Goal: Task Accomplishment & Management: Manage account settings

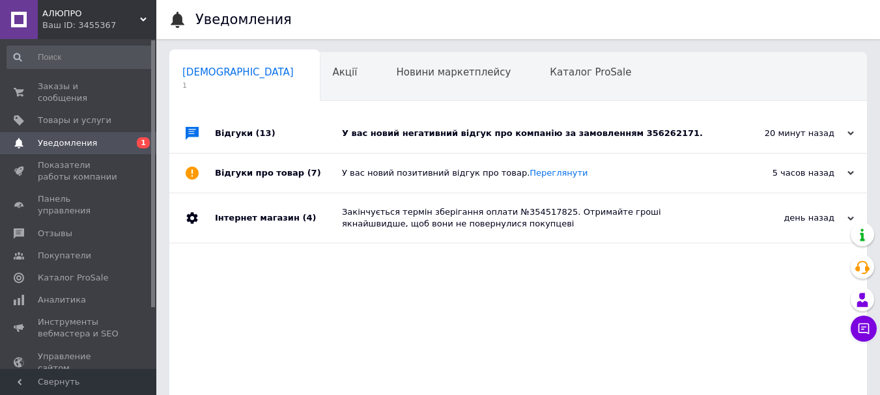
click at [565, 137] on div "У вас новий негативний відгук про компанію за замовленням 356262171." at bounding box center [533, 134] width 382 height 12
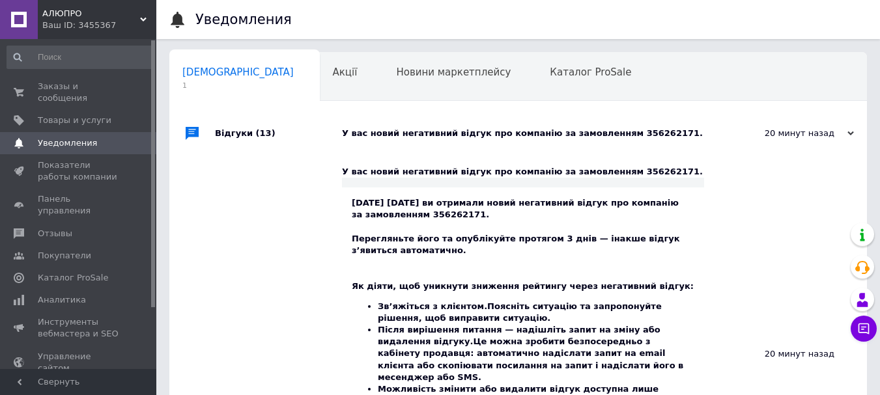
scroll to position [195, 0]
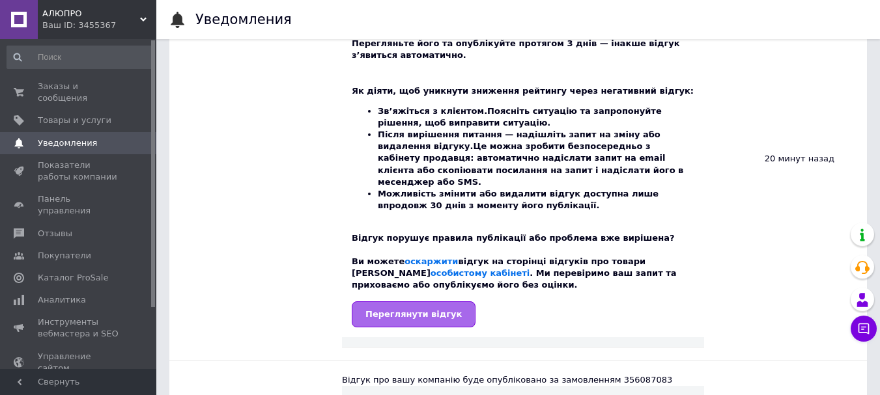
click at [439, 309] on span "Переглянути відгук" at bounding box center [413, 314] width 96 height 10
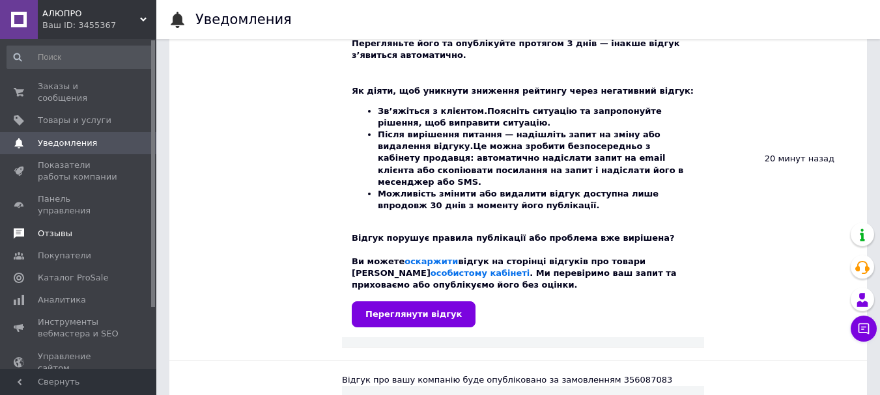
click at [59, 228] on span "Отзывы" at bounding box center [55, 234] width 35 height 12
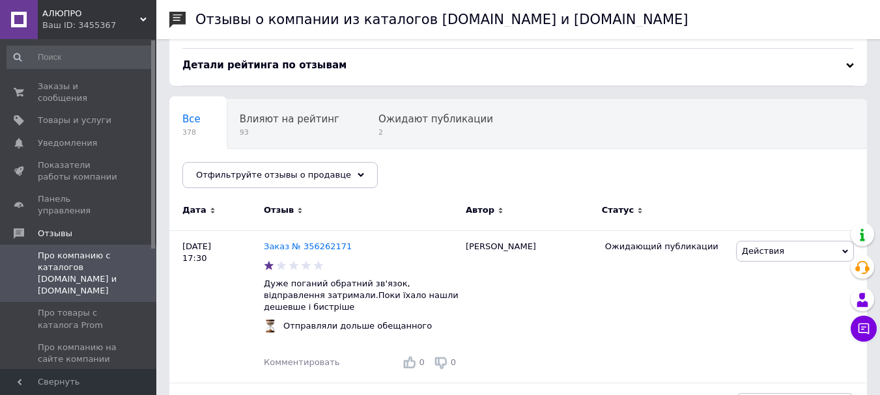
scroll to position [130, 0]
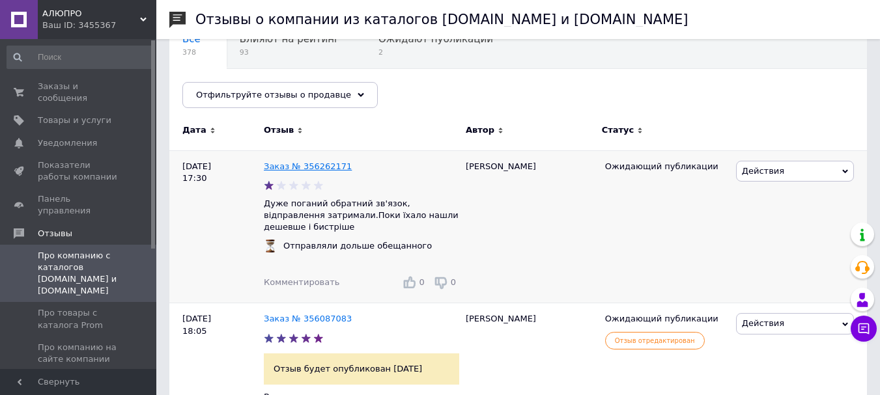
click at [297, 171] on link "Заказ № 356262171" at bounding box center [308, 167] width 88 height 10
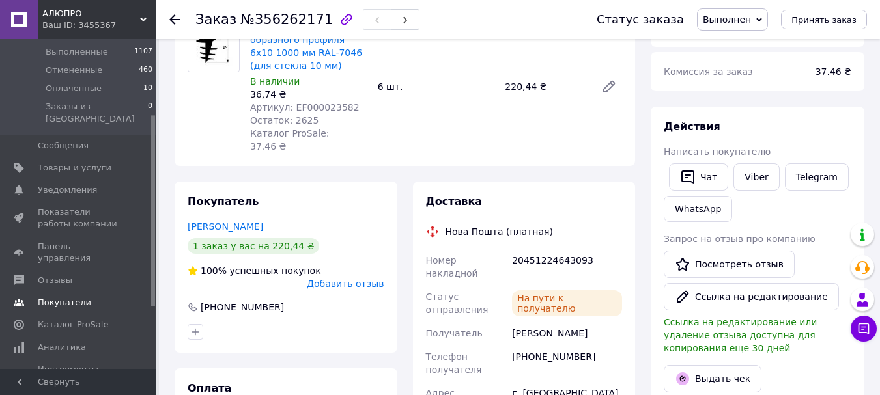
scroll to position [130, 0]
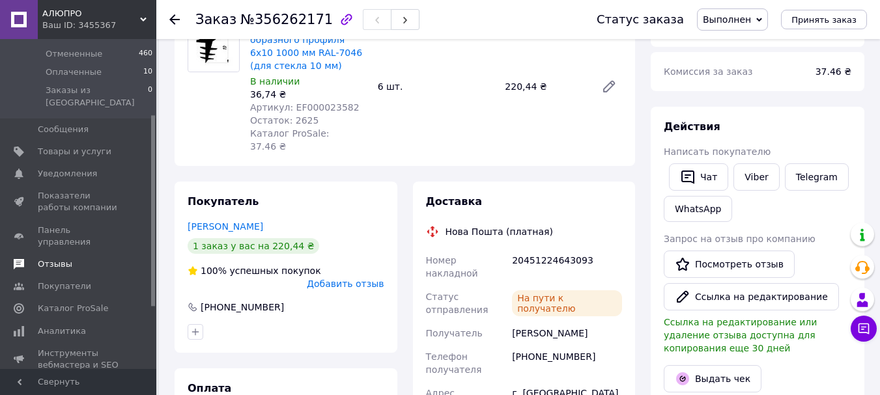
click at [64, 259] on span "Отзывы" at bounding box center [55, 265] width 35 height 12
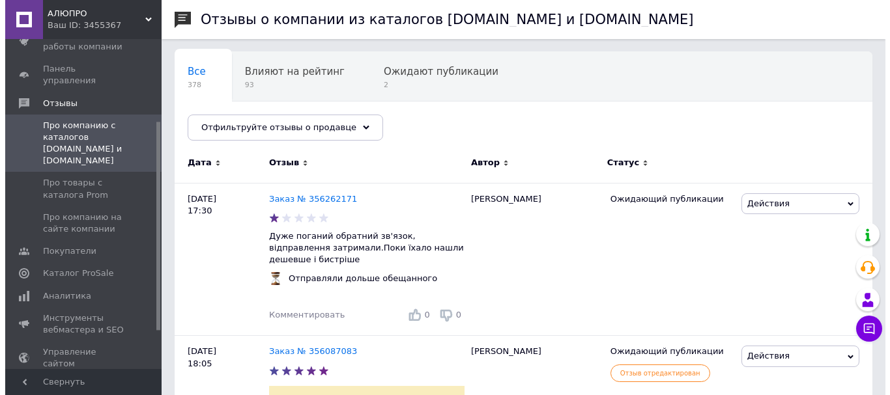
scroll to position [130, 0]
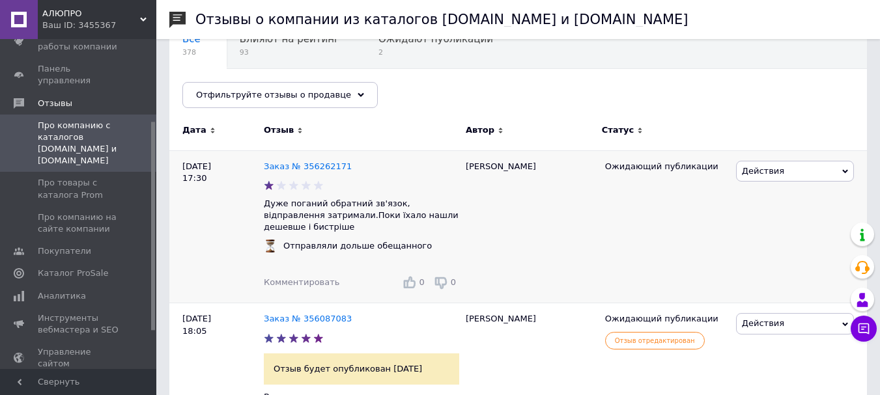
click at [763, 169] on span "Действия" at bounding box center [763, 171] width 42 height 10
click at [771, 245] on li "Оспорить" at bounding box center [795, 251] width 117 height 18
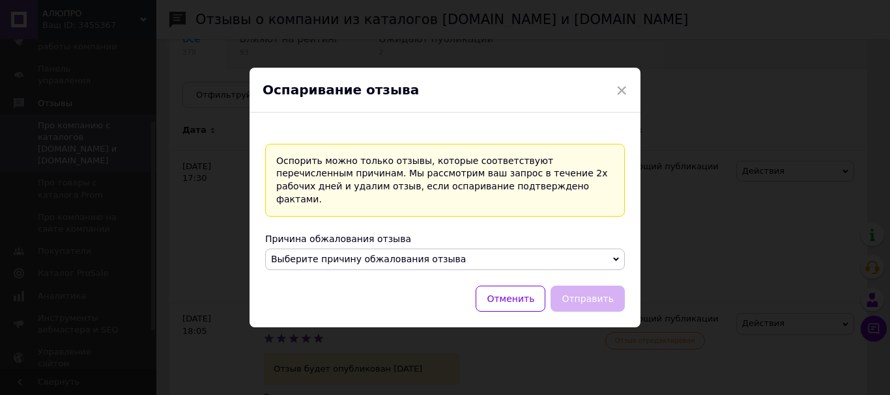
click at [436, 254] on span "Выберите причину обжалования отзыва" at bounding box center [368, 259] width 195 height 10
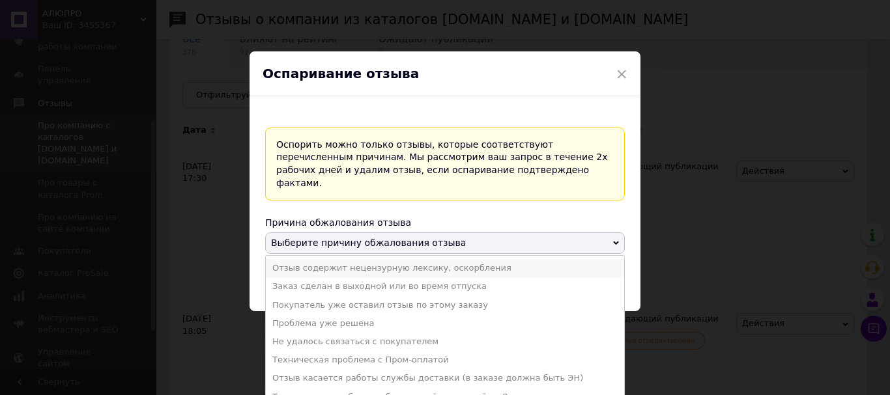
scroll to position [25, 0]
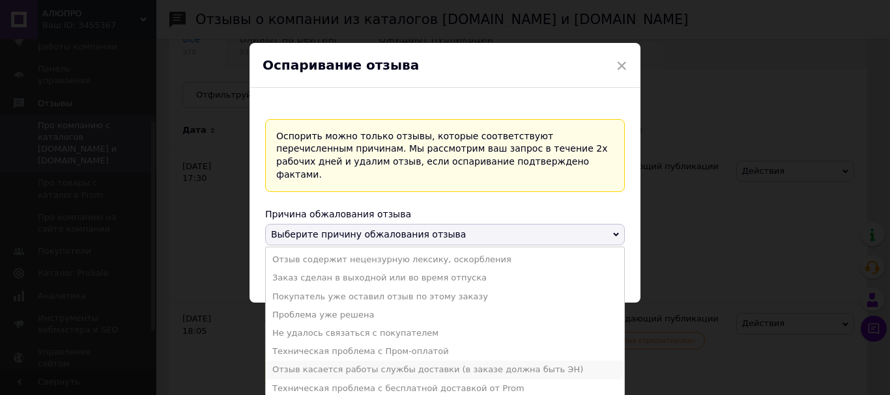
click at [393, 361] on li "Отзыв касается работы службы доставки (в заказе должна быть ЭН)" at bounding box center [445, 370] width 358 height 18
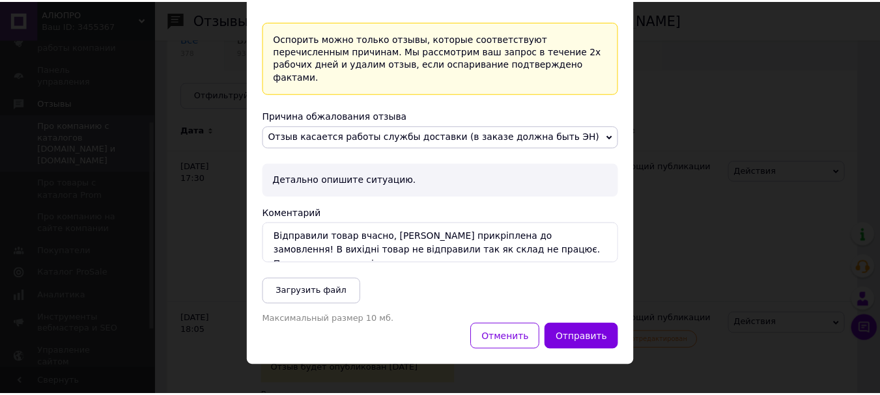
scroll to position [106, 0]
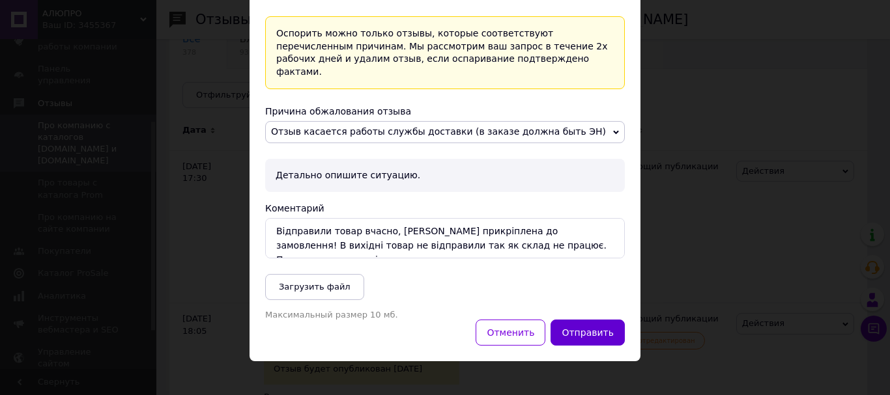
type textarea "Відправили товар вчасно, ТТН прикріплена до замовлення! В вихідні товар не відп…"
click at [574, 320] on button "Отправить" at bounding box center [587, 333] width 74 height 26
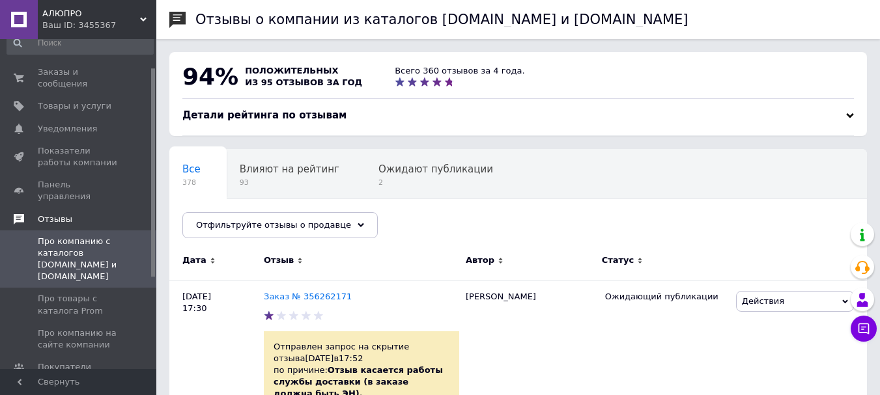
scroll to position [0, 0]
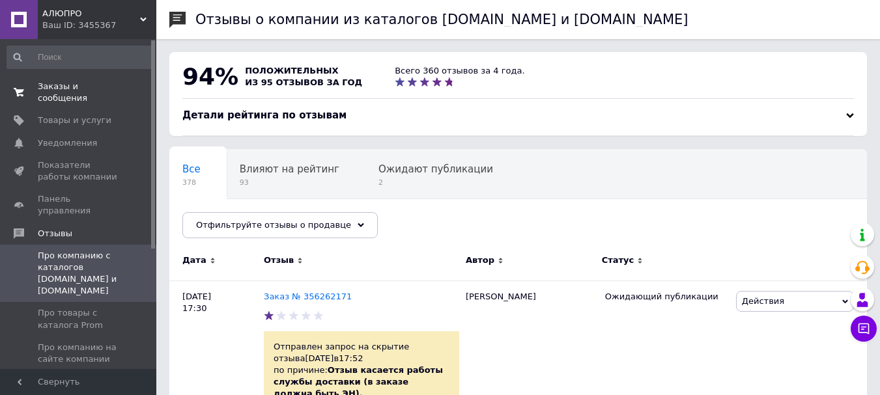
click at [87, 89] on span "Заказы и сообщения" at bounding box center [79, 92] width 83 height 23
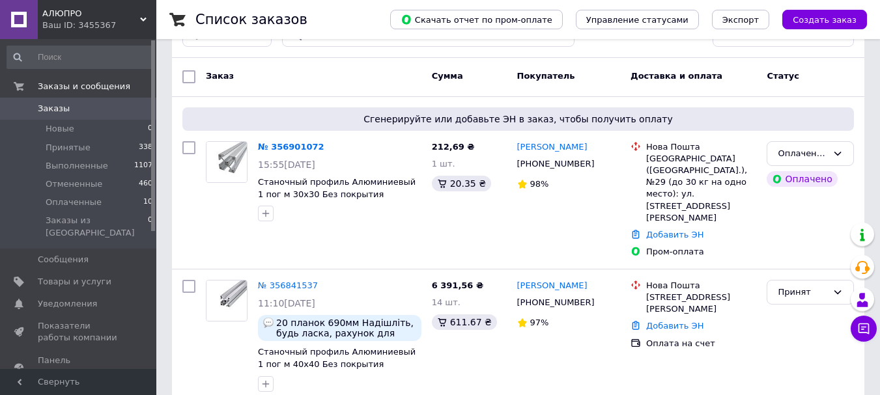
scroll to position [65, 0]
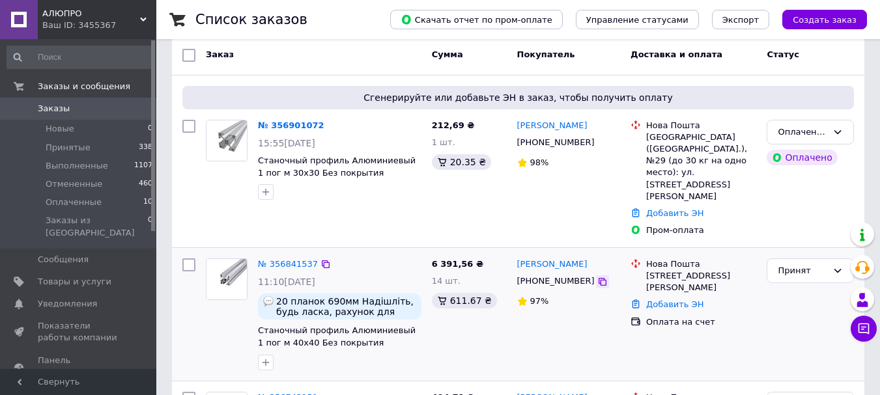
click at [599, 278] on icon at bounding box center [603, 282] width 8 height 8
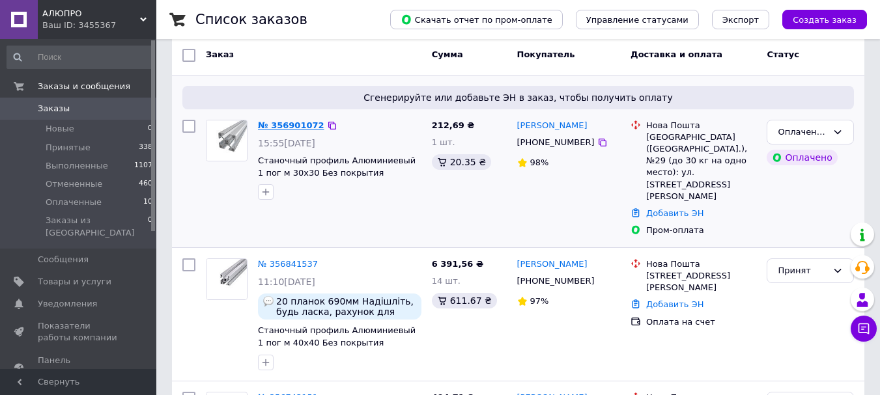
click at [299, 122] on link "№ 356901072" at bounding box center [291, 126] width 66 height 10
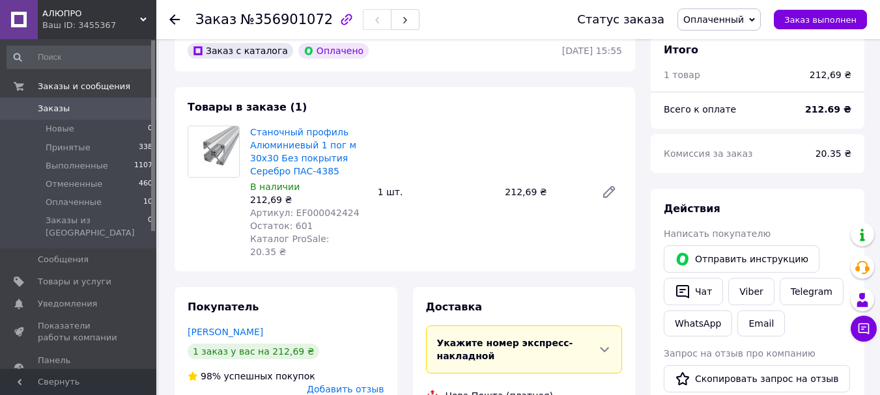
click at [332, 216] on span "Артикул: EF000042424" at bounding box center [304, 213] width 109 height 10
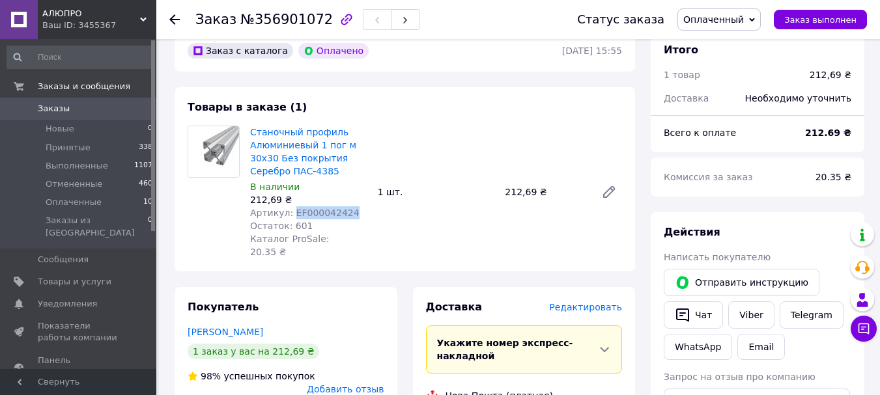
copy span "EF000042424"
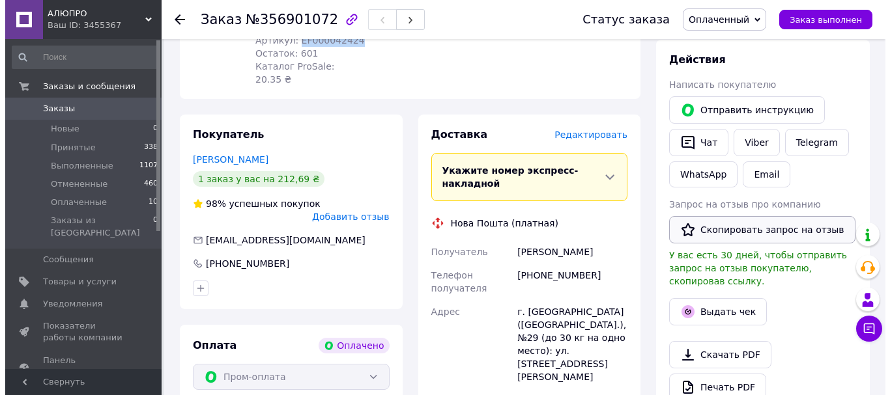
scroll to position [326, 0]
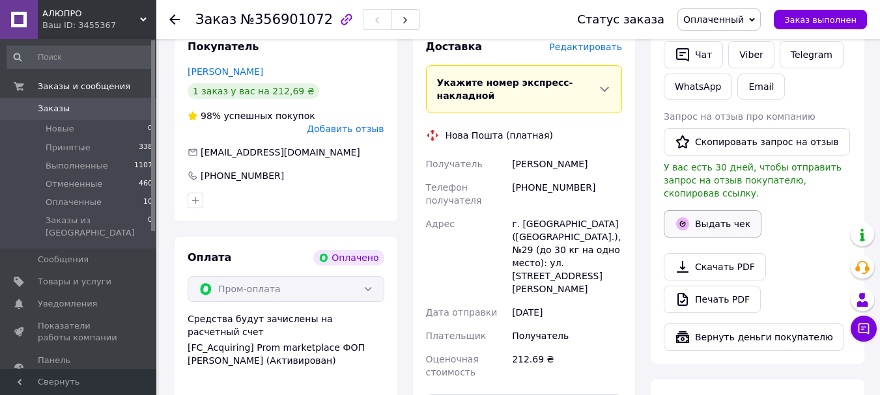
click at [702, 222] on button "Выдать чек" at bounding box center [713, 223] width 98 height 27
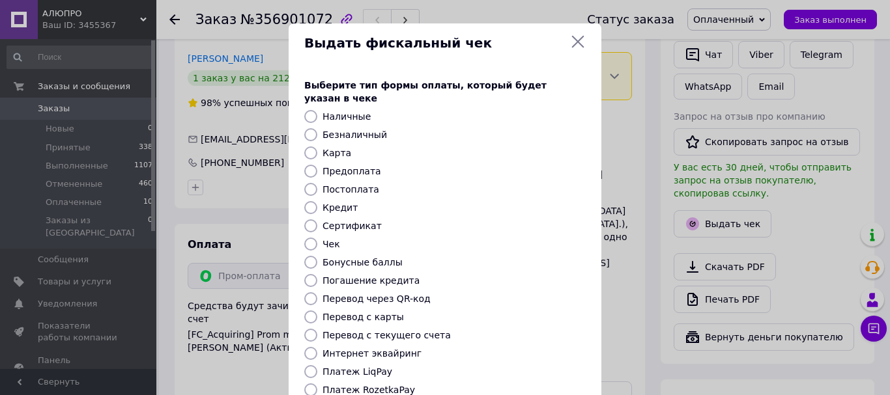
click at [367, 130] on label "Безналичный" at bounding box center [354, 135] width 64 height 10
click at [317, 128] on input "Безналичный" at bounding box center [310, 134] width 13 height 13
radio input "true"
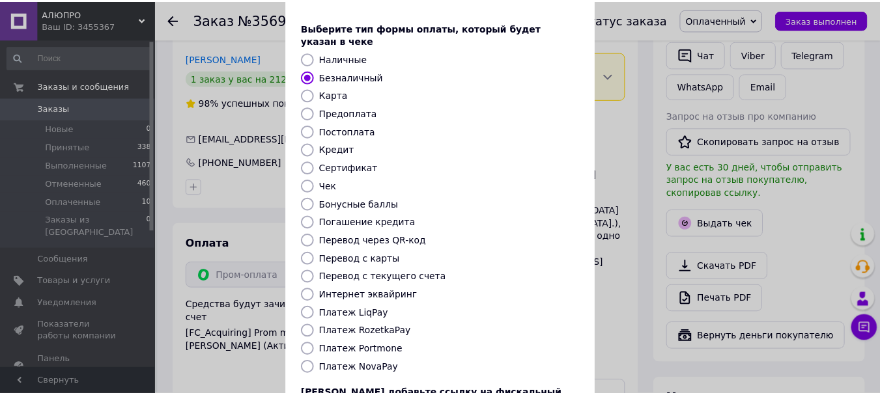
scroll to position [130, 0]
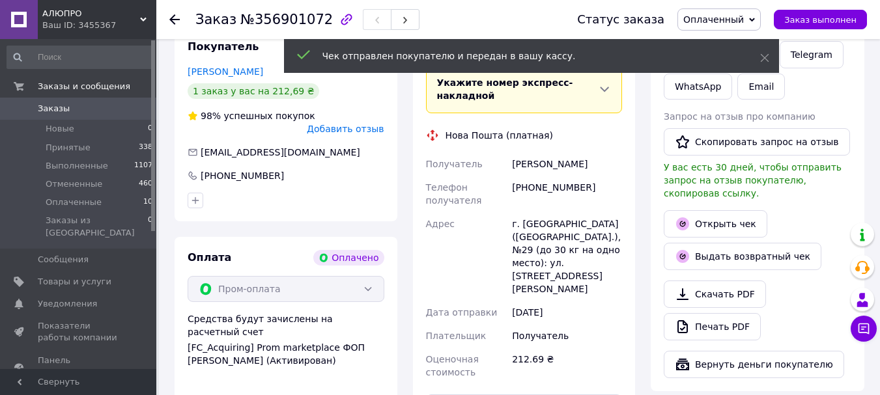
click at [719, 26] on span "Оплаченный" at bounding box center [718, 19] width 83 height 22
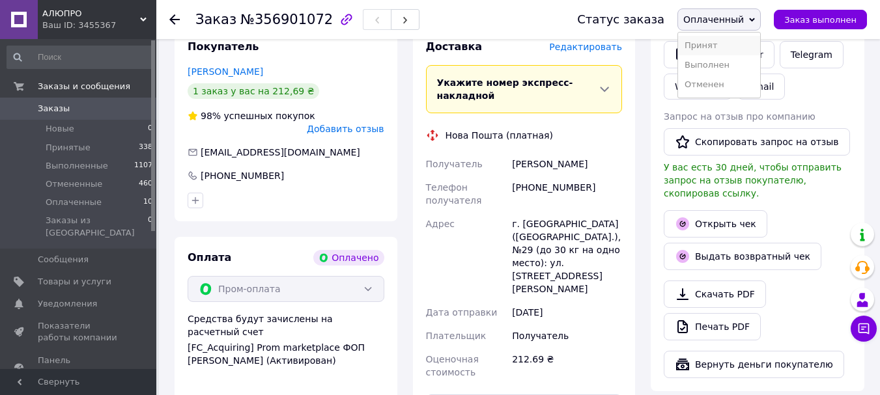
click at [720, 40] on li "Принят" at bounding box center [719, 46] width 82 height 20
click at [690, 56] on icon "button" at bounding box center [683, 55] width 16 height 16
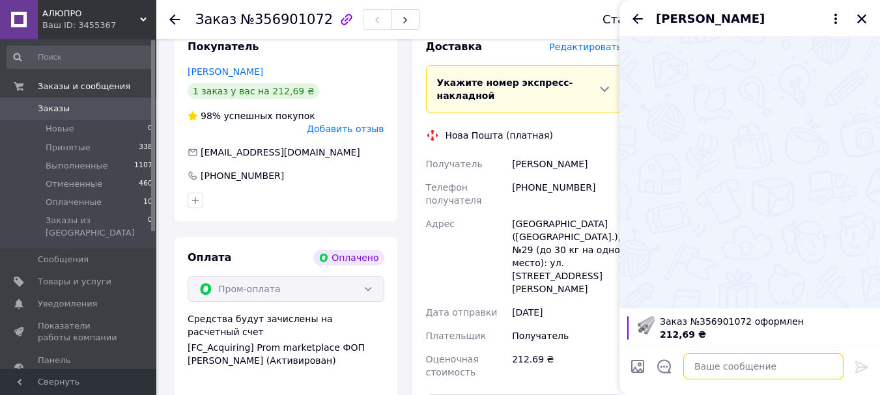
click at [702, 367] on textarea at bounding box center [763, 367] width 160 height 26
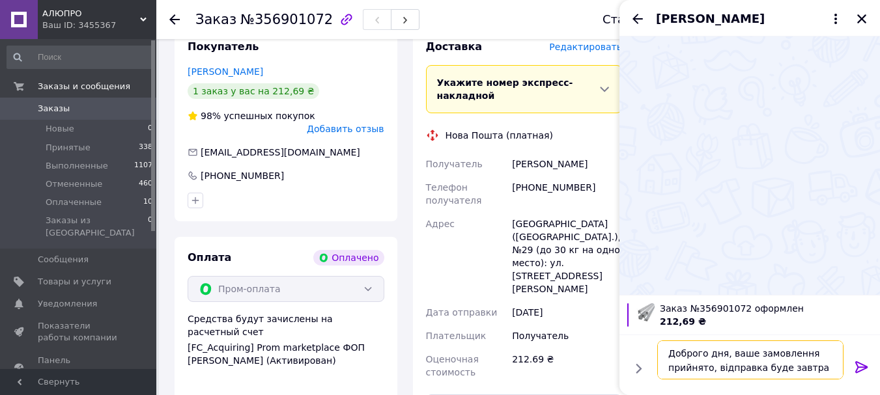
type textarea "Доброго дня, ваше замовлення прийнято, відправка буде завтра."
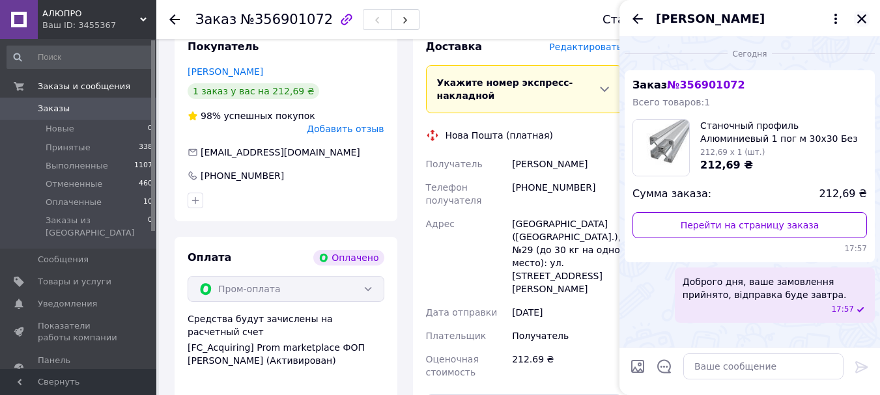
click at [858, 21] on icon "Закрыть" at bounding box center [862, 19] width 12 height 12
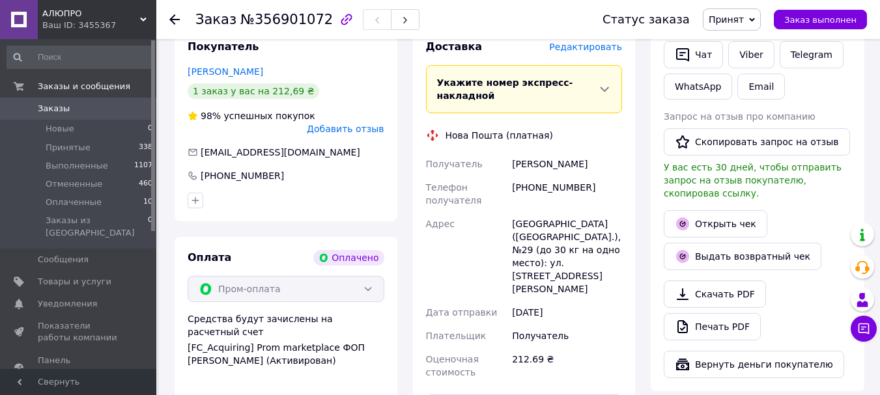
click at [535, 152] on div "Луценко Влад" at bounding box center [566, 163] width 115 height 23
copy div "Луценко Влад"
click at [552, 176] on div "+380508560024" at bounding box center [566, 194] width 115 height 36
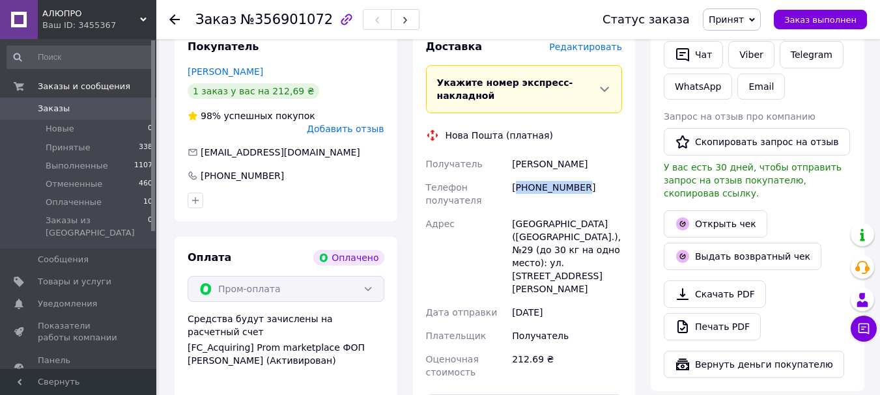
click at [552, 176] on div "+380508560024" at bounding box center [566, 194] width 115 height 36
copy div "380508560024"
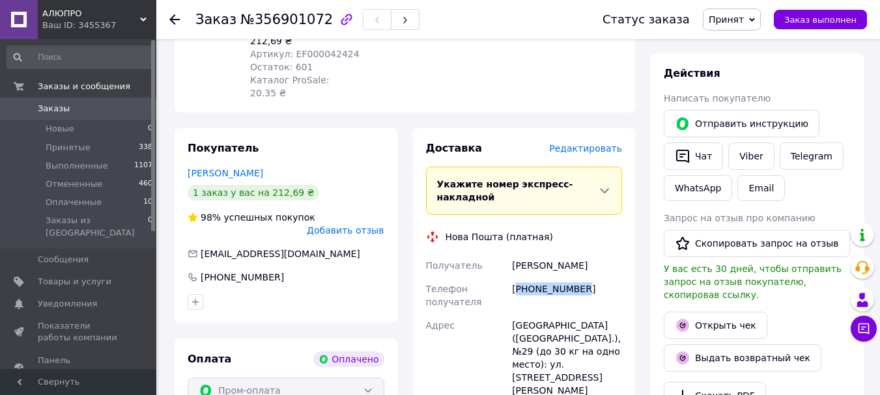
scroll to position [0, 0]
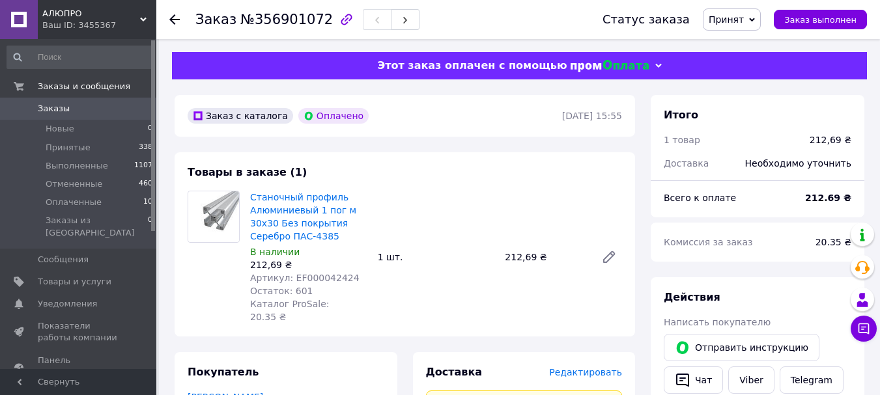
click at [98, 102] on link "Заказы 0" at bounding box center [80, 109] width 160 height 22
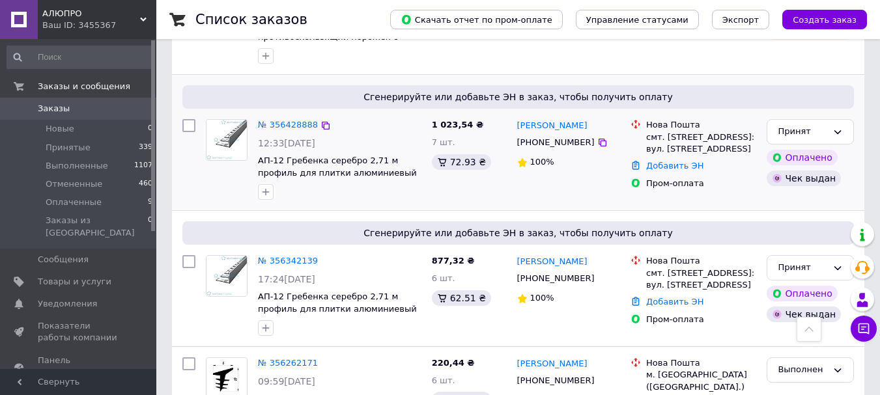
scroll to position [1042, 0]
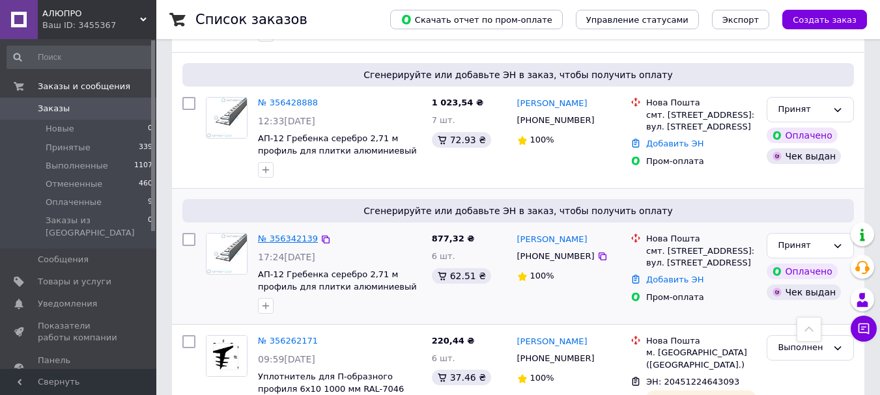
click at [292, 234] on link "№ 356342139" at bounding box center [288, 239] width 60 height 10
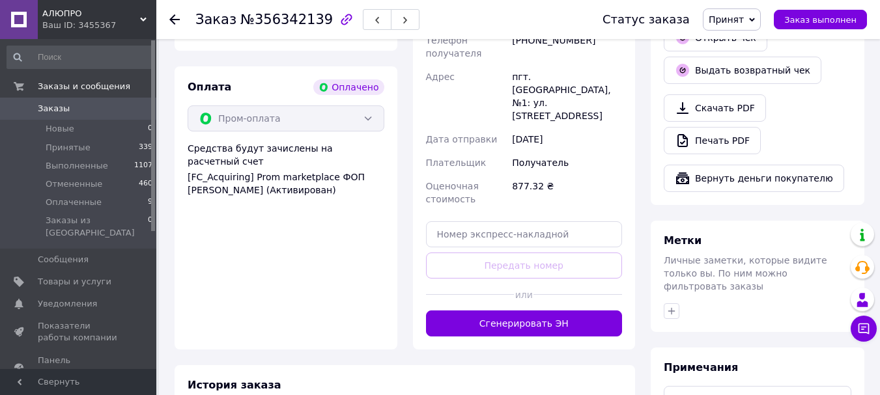
scroll to position [505, 0]
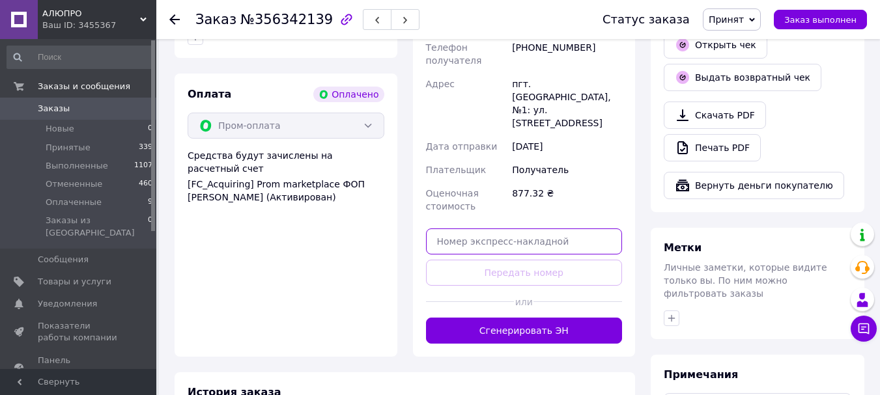
click at [510, 229] on input "text" at bounding box center [524, 242] width 197 height 26
paste input "20451225068174"
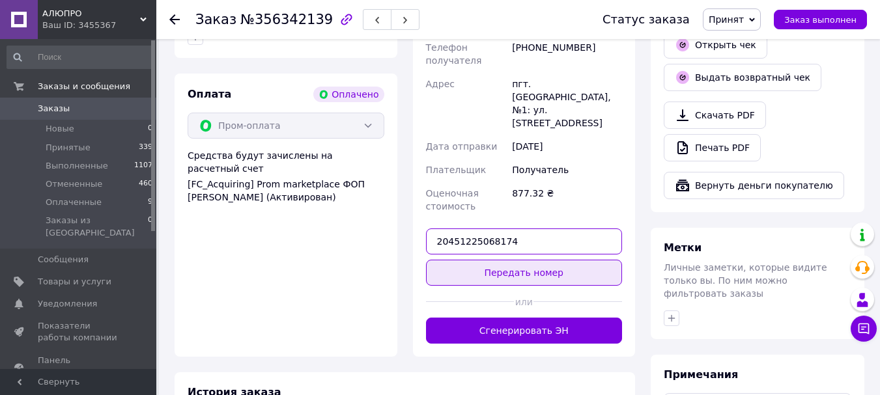
type input "20451225068174"
click at [515, 260] on button "Передать номер" at bounding box center [524, 273] width 197 height 26
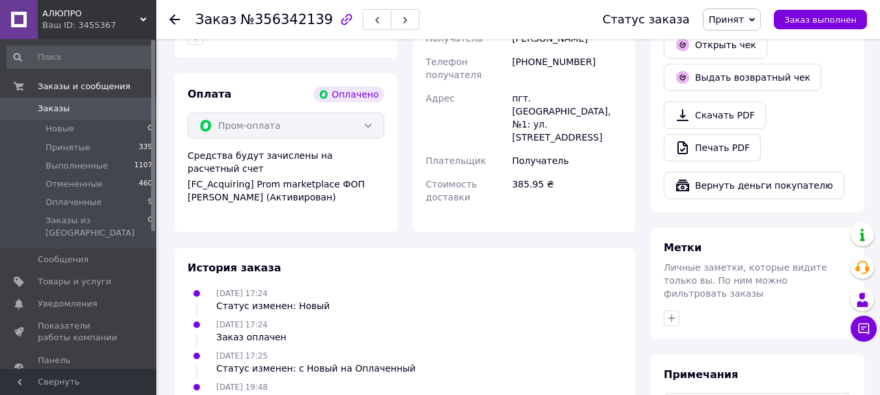
click at [737, 24] on span "Принят" at bounding box center [726, 19] width 35 height 10
click at [742, 38] on li "Выполнен" at bounding box center [737, 46] width 69 height 20
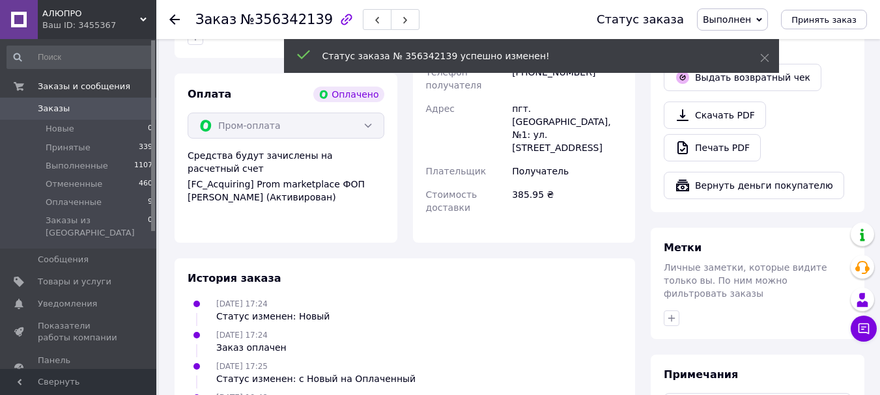
click at [175, 21] on icon at bounding box center [174, 19] width 10 height 10
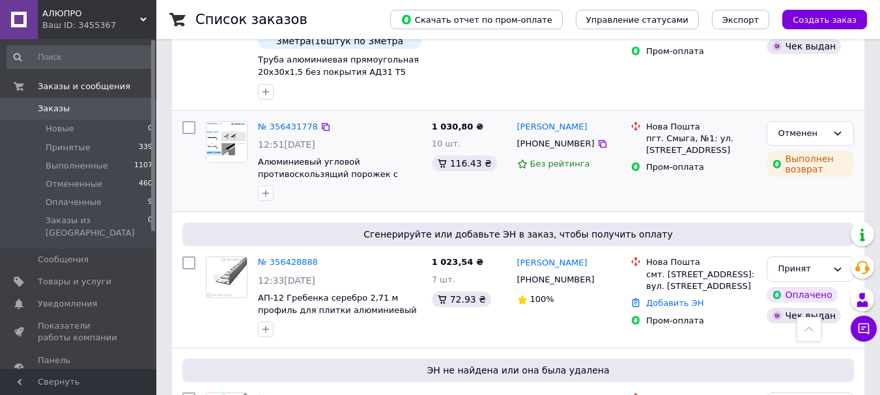
scroll to position [912, 0]
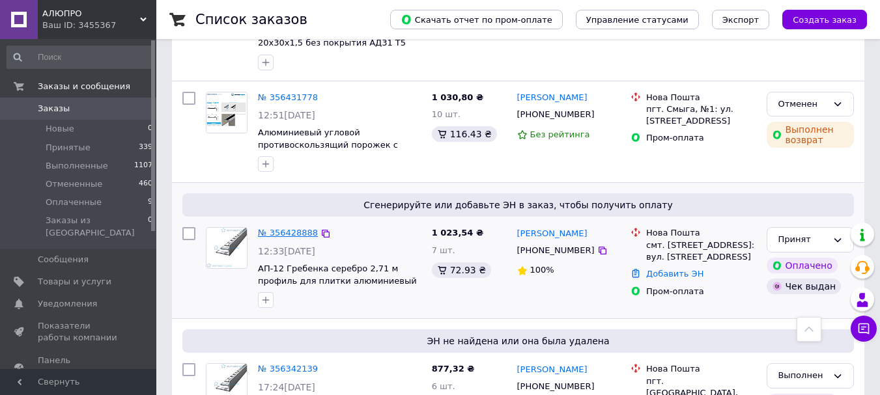
click at [299, 228] on link "№ 356428888" at bounding box center [288, 233] width 60 height 10
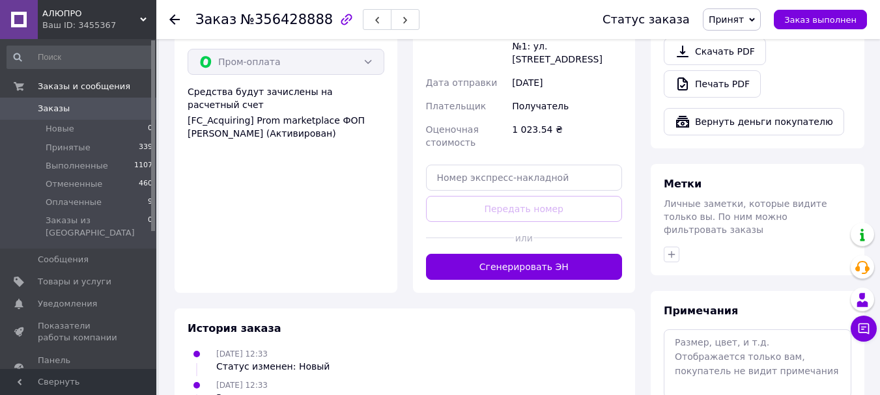
scroll to position [505, 0]
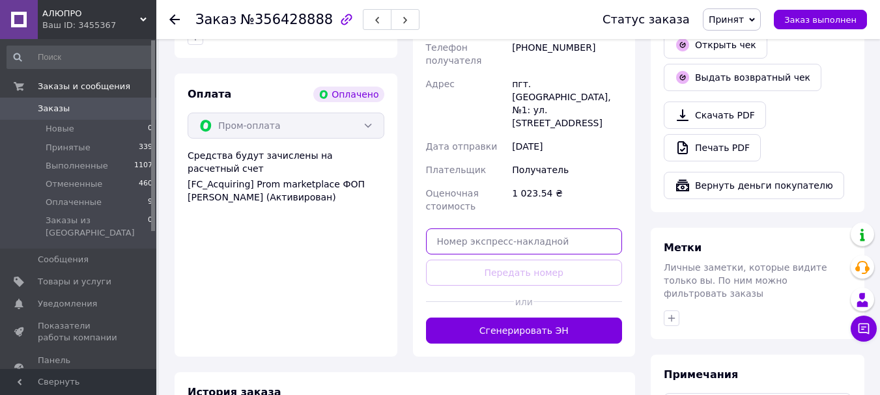
click at [515, 229] on input "text" at bounding box center [524, 242] width 197 height 26
paste input "20451225068174"
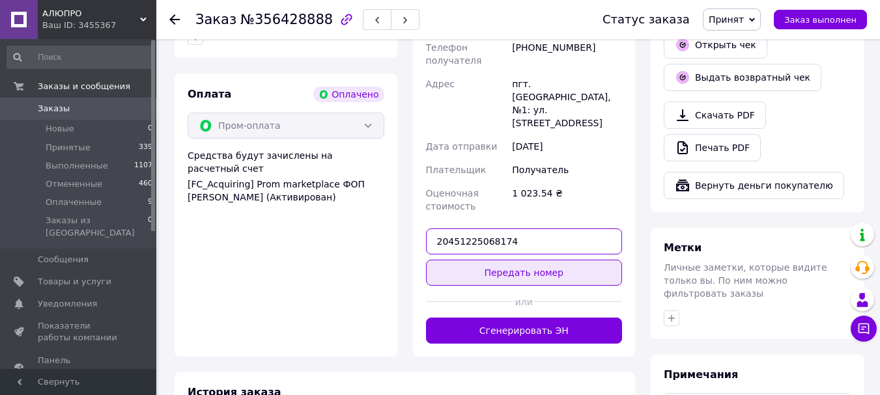
type input "20451225068174"
click at [515, 260] on button "Передать номер" at bounding box center [524, 273] width 197 height 26
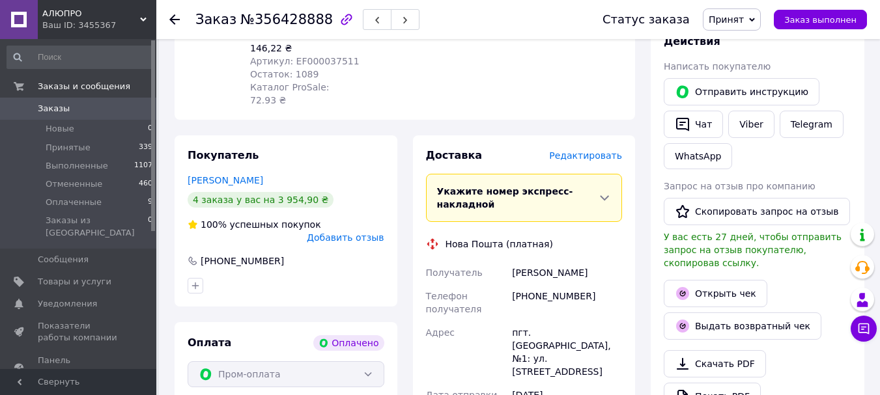
scroll to position [244, 0]
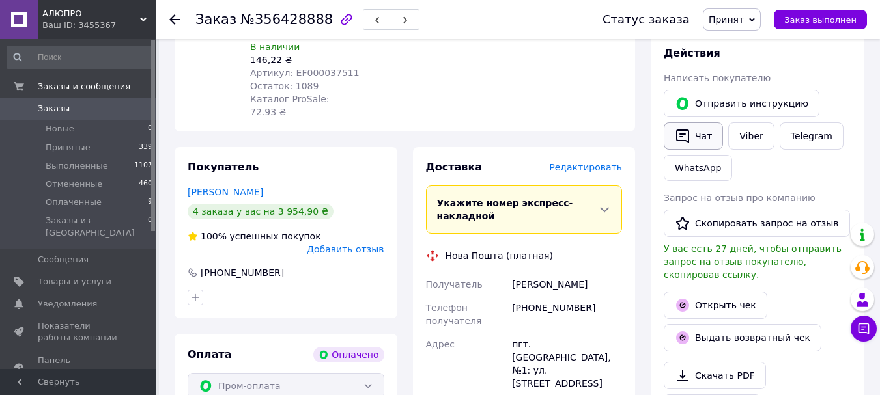
click at [701, 141] on button "Чат" at bounding box center [693, 135] width 59 height 27
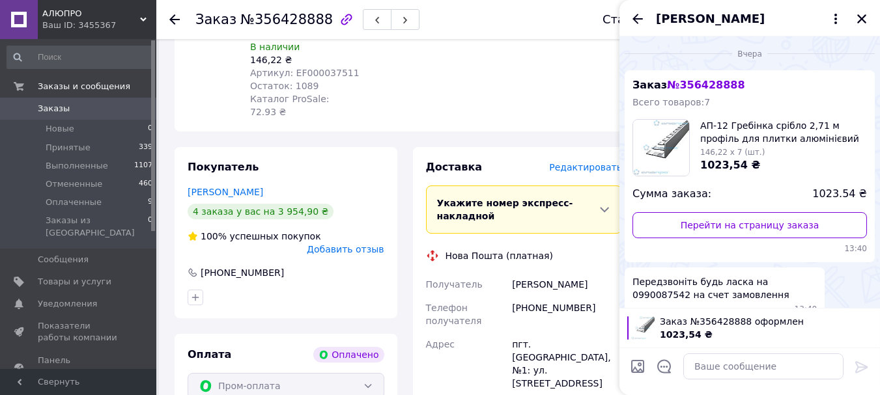
scroll to position [212, 0]
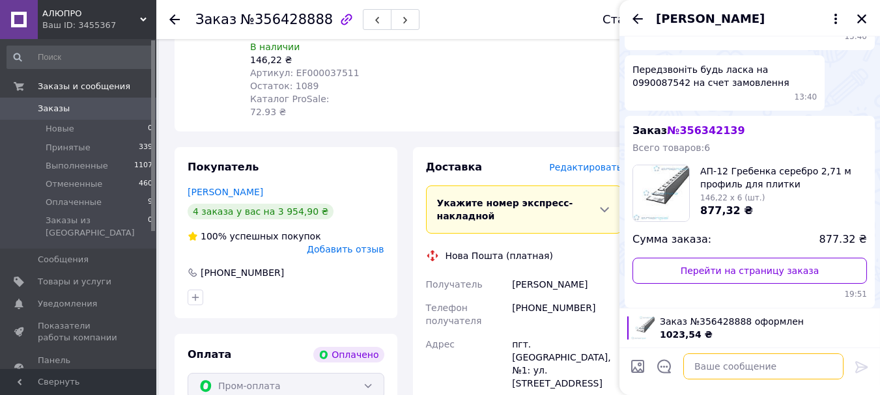
click at [747, 357] on textarea at bounding box center [763, 367] width 160 height 26
paste textarea "20451225068174"
type textarea "20451225068174"
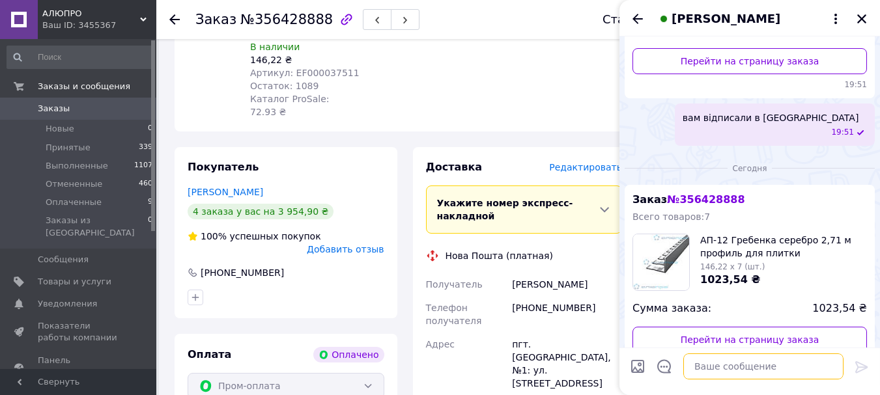
scroll to position [478, 0]
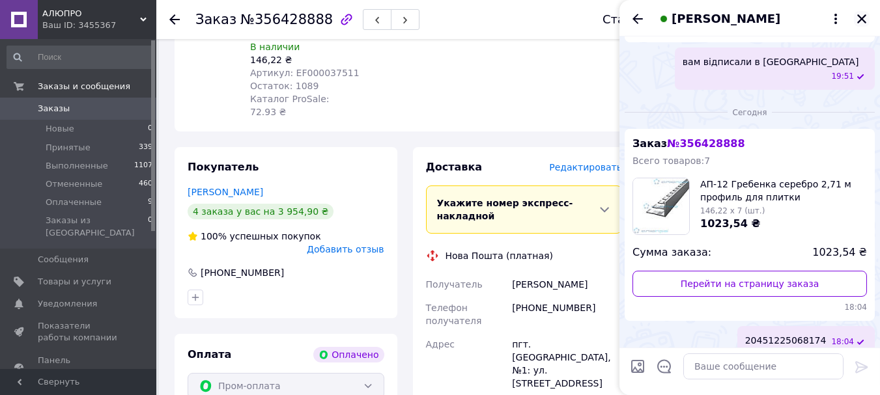
click at [867, 16] on icon "Закрыть" at bounding box center [862, 19] width 12 height 12
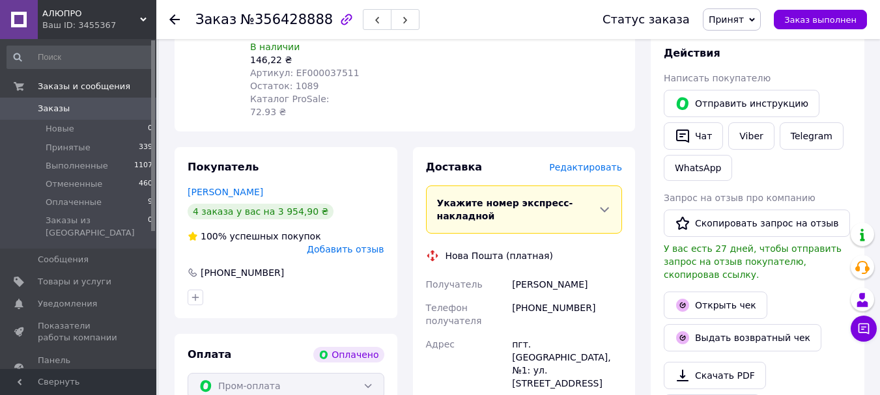
click at [603, 203] on icon at bounding box center [604, 209] width 13 height 13
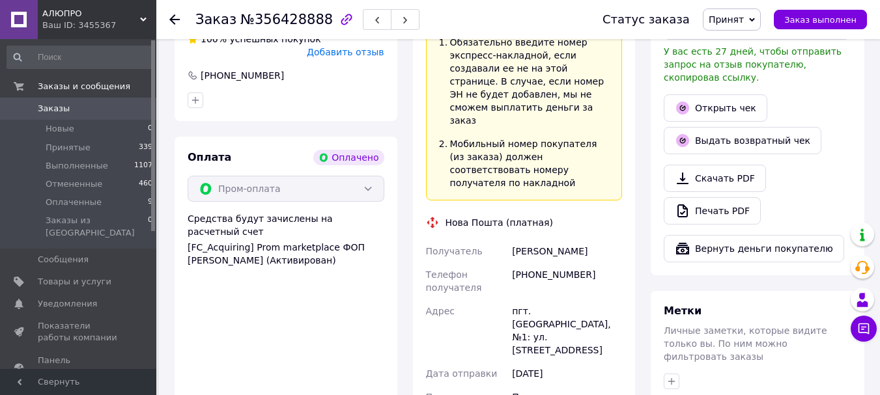
scroll to position [505, 0]
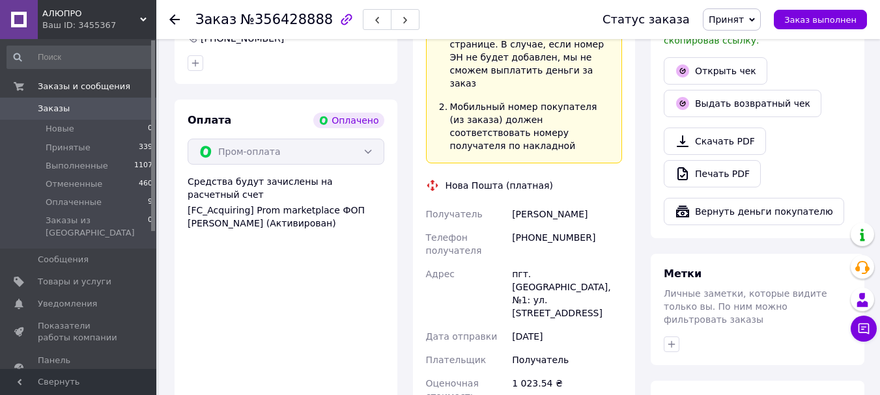
scroll to position [456, 0]
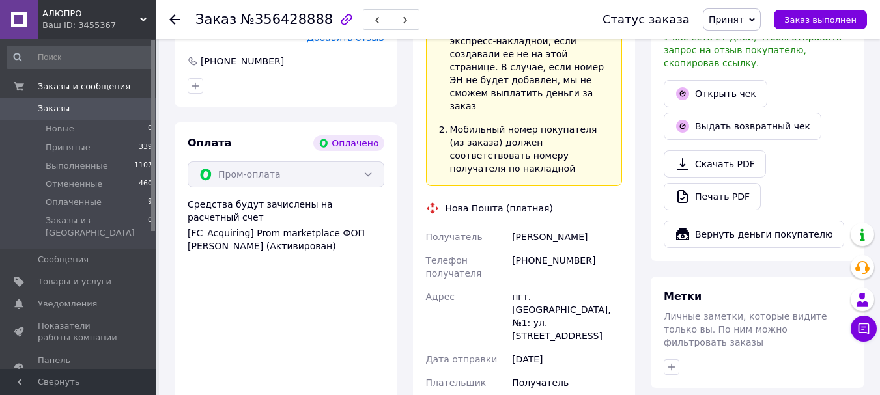
click at [172, 20] on use at bounding box center [174, 19] width 10 height 10
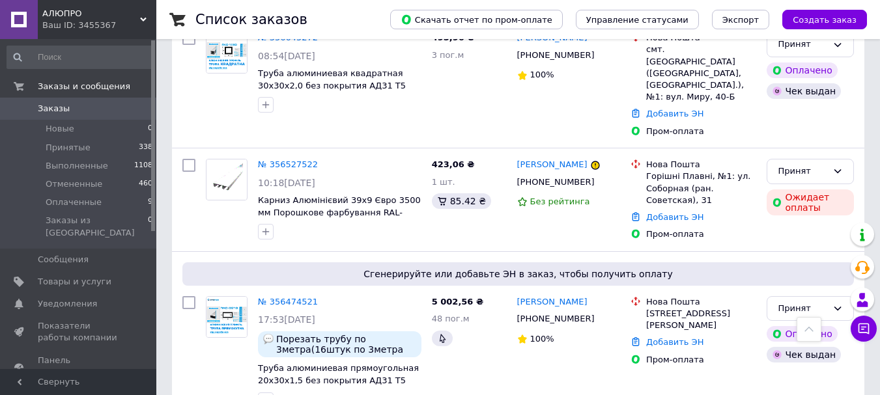
scroll to position [651, 0]
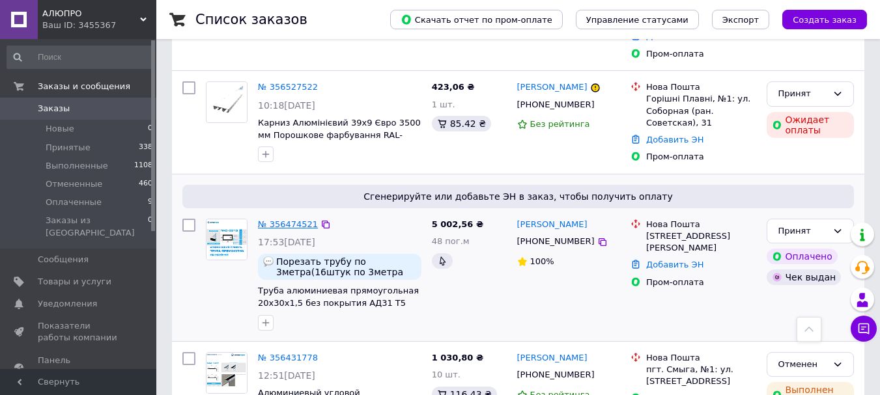
click at [272, 220] on link "№ 356474521" at bounding box center [288, 225] width 60 height 10
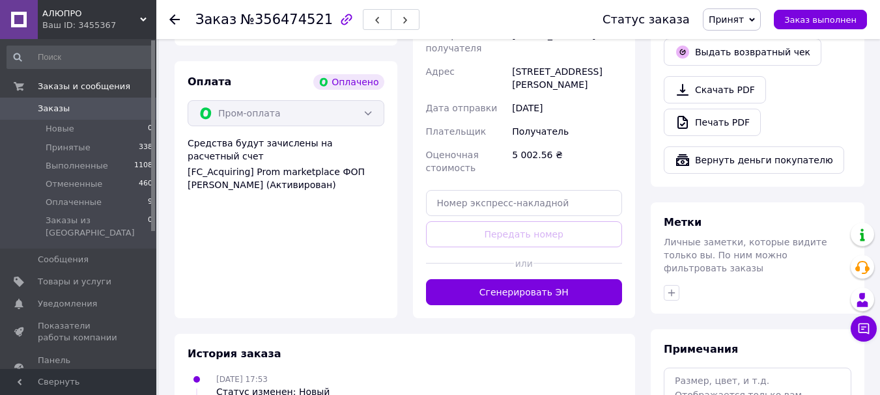
scroll to position [494, 0]
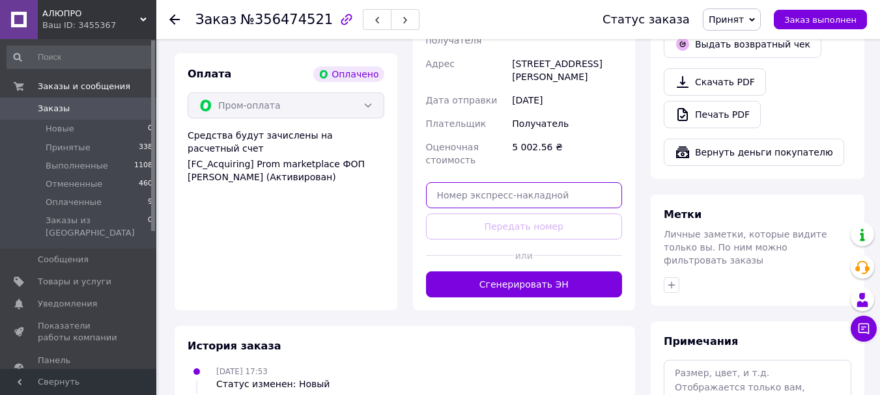
click at [516, 189] on input "text" at bounding box center [524, 195] width 197 height 26
paste input "20451225077283"
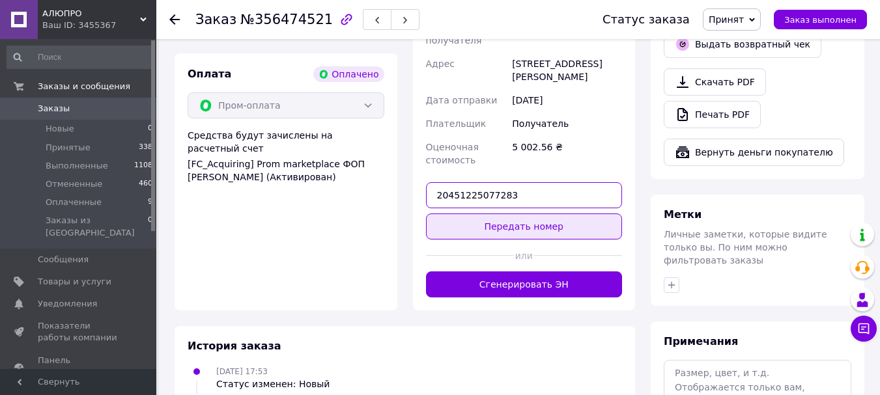
type input "20451225077283"
click at [518, 214] on button "Передать номер" at bounding box center [524, 227] width 197 height 26
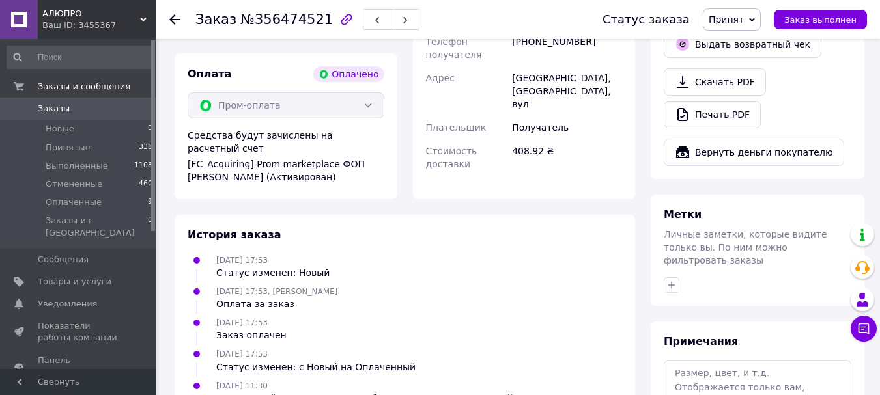
click at [743, 23] on span "Принят" at bounding box center [726, 19] width 35 height 10
click at [745, 43] on li "Выполнен" at bounding box center [737, 46] width 69 height 20
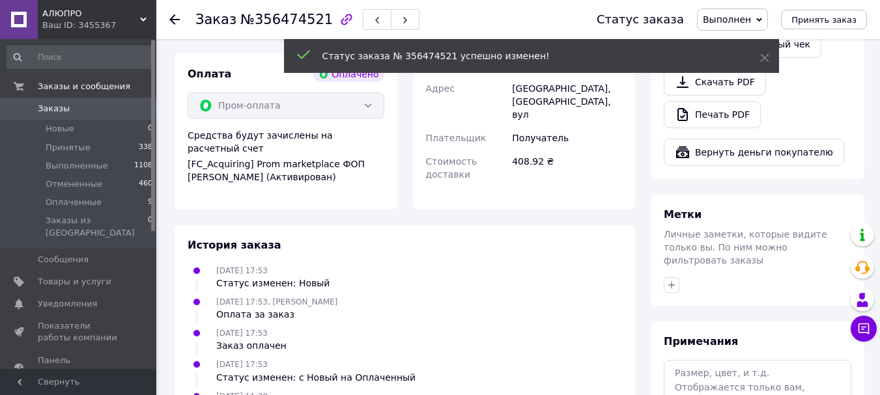
click at [537, 20] on div "Заказ №356474521" at bounding box center [382, 19] width 375 height 39
click at [173, 18] on use at bounding box center [174, 19] width 10 height 10
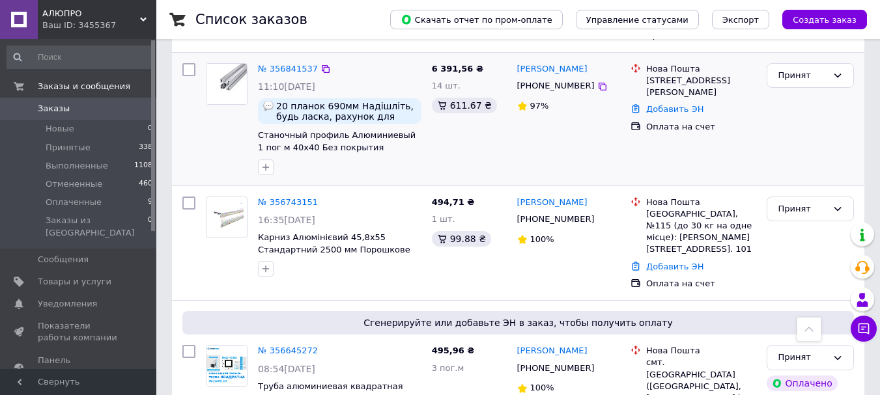
scroll to position [391, 0]
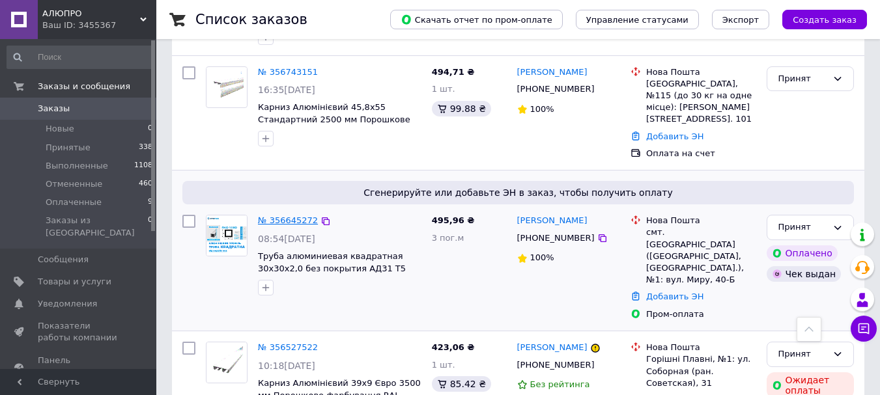
click at [292, 216] on link "№ 356645272" at bounding box center [288, 221] width 60 height 10
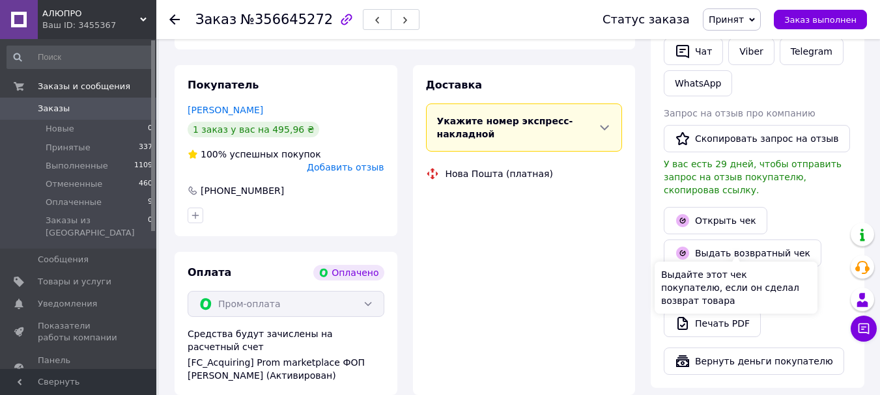
scroll to position [195, 0]
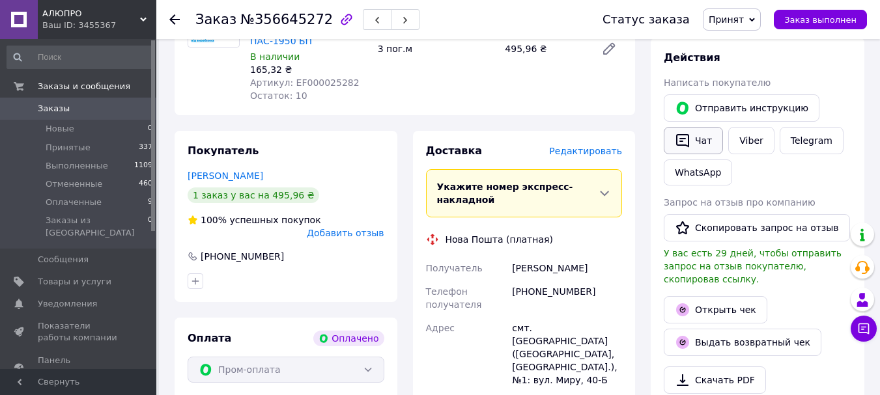
click at [680, 121] on button "Отправить инструкцию" at bounding box center [742, 107] width 156 height 27
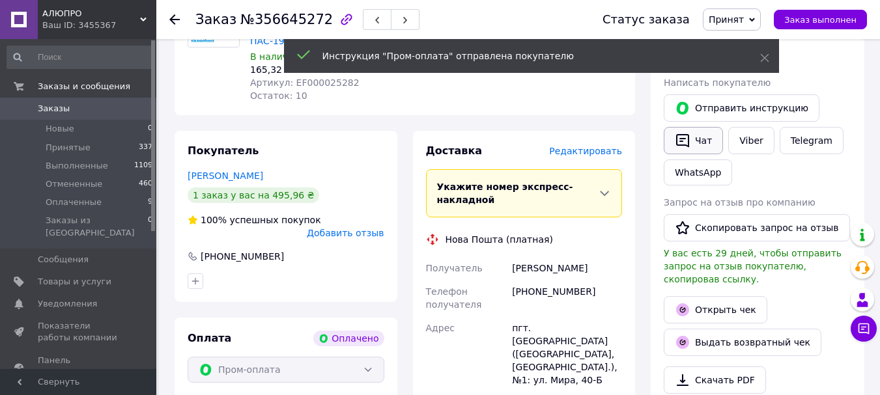
click at [683, 137] on icon "button" at bounding box center [683, 141] width 16 height 16
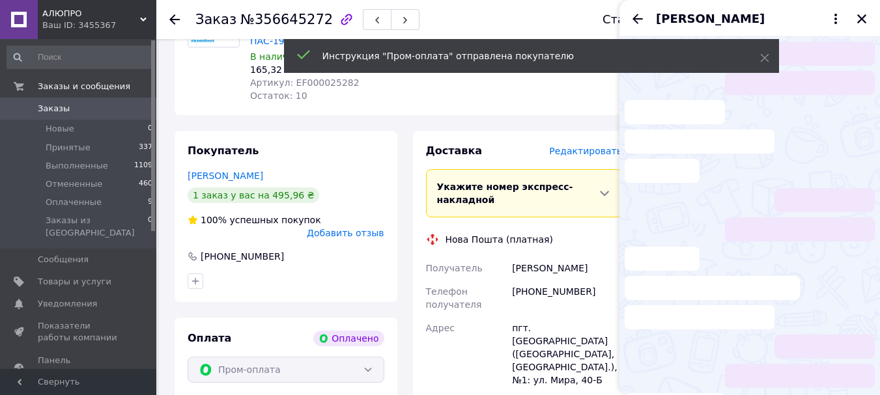
scroll to position [2, 0]
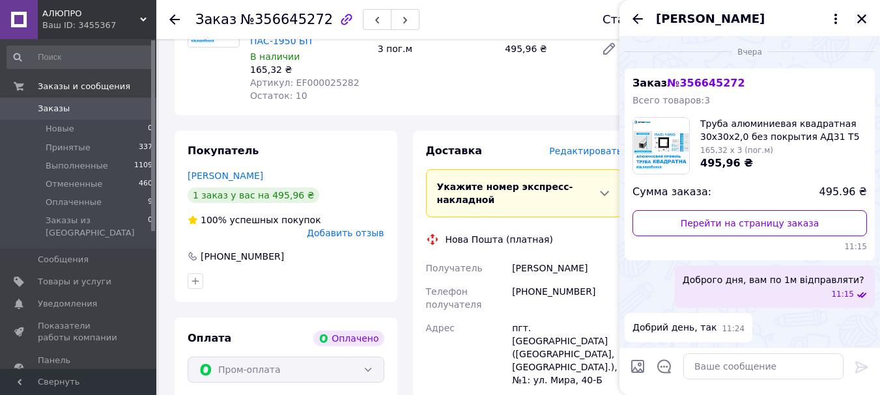
click at [860, 18] on icon "Закрыть" at bounding box center [861, 18] width 9 height 9
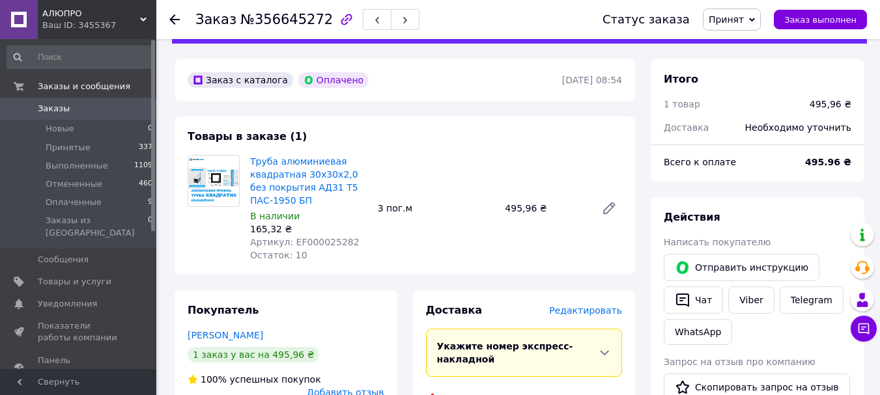
scroll to position [65, 0]
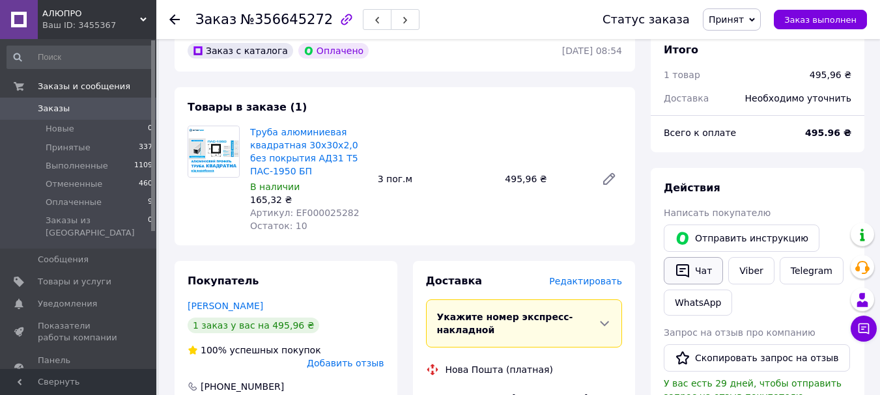
click at [693, 276] on button "Чат" at bounding box center [693, 270] width 59 height 27
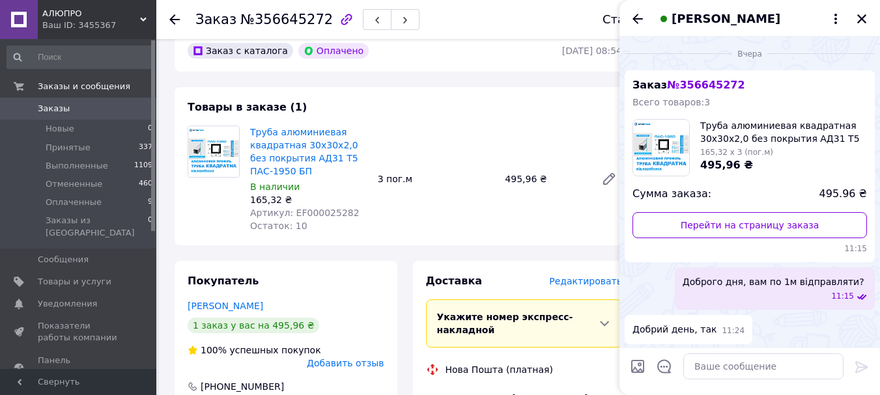
scroll to position [2, 0]
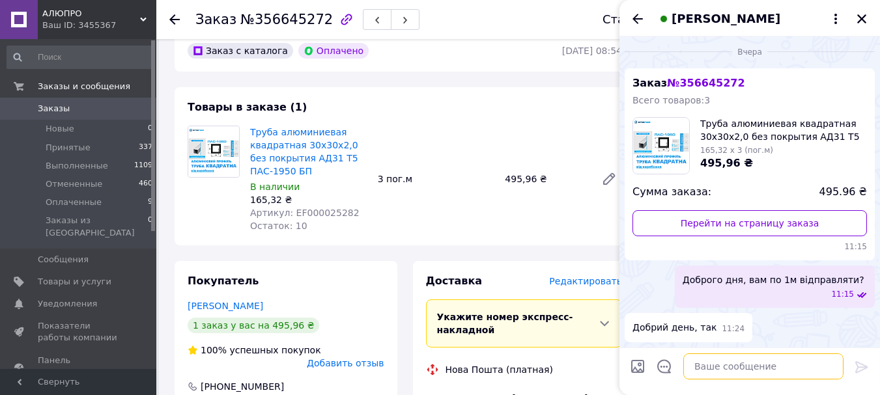
click at [751, 359] on textarea at bounding box center [763, 367] width 160 height 26
click at [769, 371] on textarea "Доброго дня, вибачте зазатримку," at bounding box center [750, 367] width 186 height 26
click at [773, 371] on textarea "Доброго дня, вибачте зазатримку," at bounding box center [750, 367] width 186 height 26
click at [821, 368] on textarea "Доброго дня, вибачте за затримку," at bounding box center [750, 367] width 186 height 26
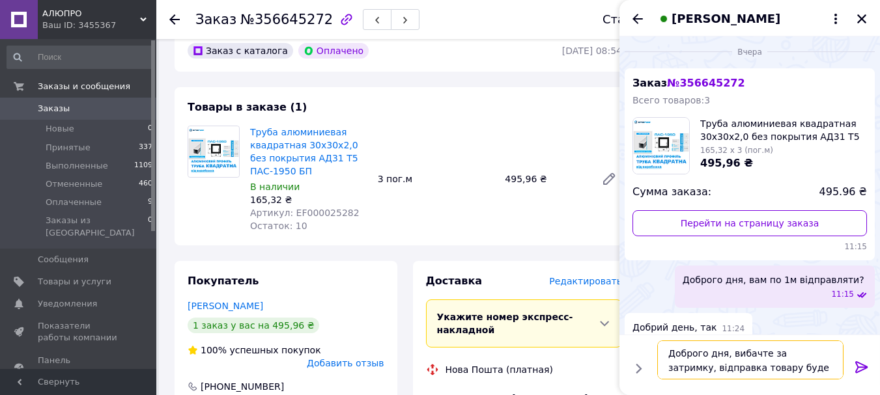
type textarea "Доброго дня, вибачте за затримку, відправка товару буде завтра"
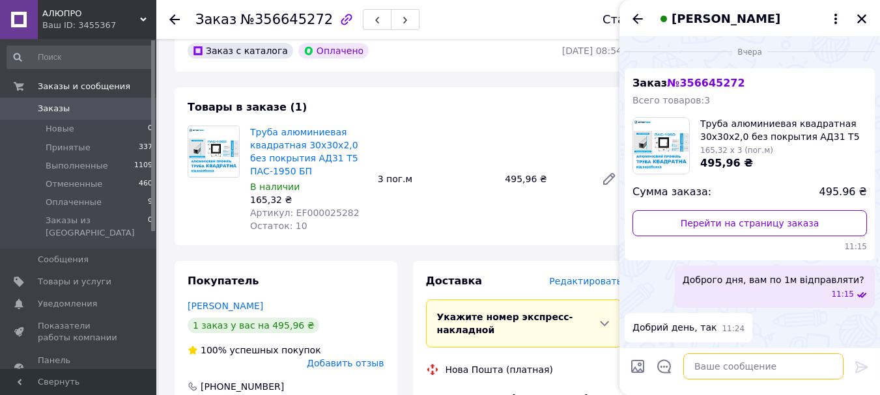
scroll to position [96, 0]
